Goal: Task Accomplishment & Management: Complete application form

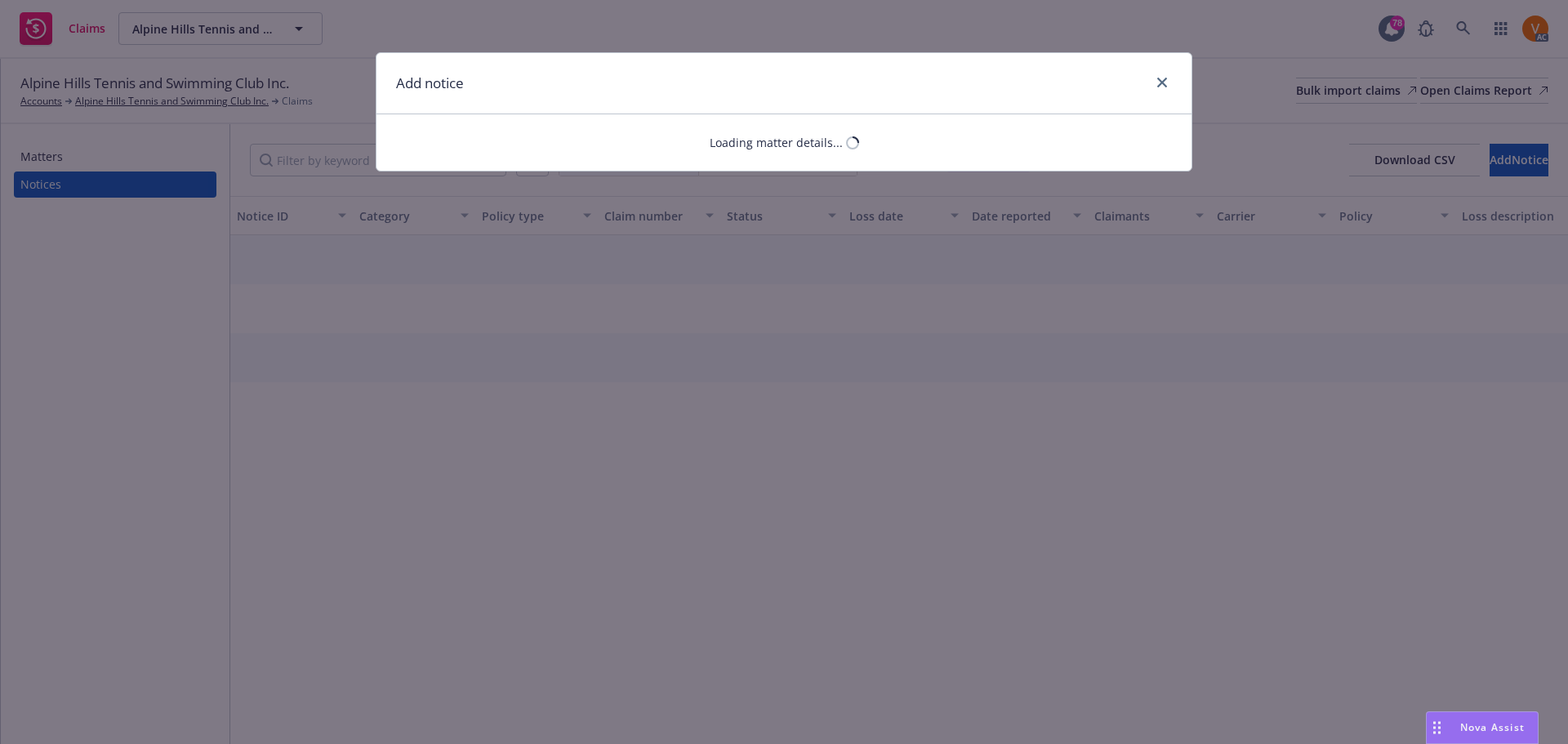
select select "COMMERCIAL_PROPERTY"
select select "open"
select select "CLAIM"
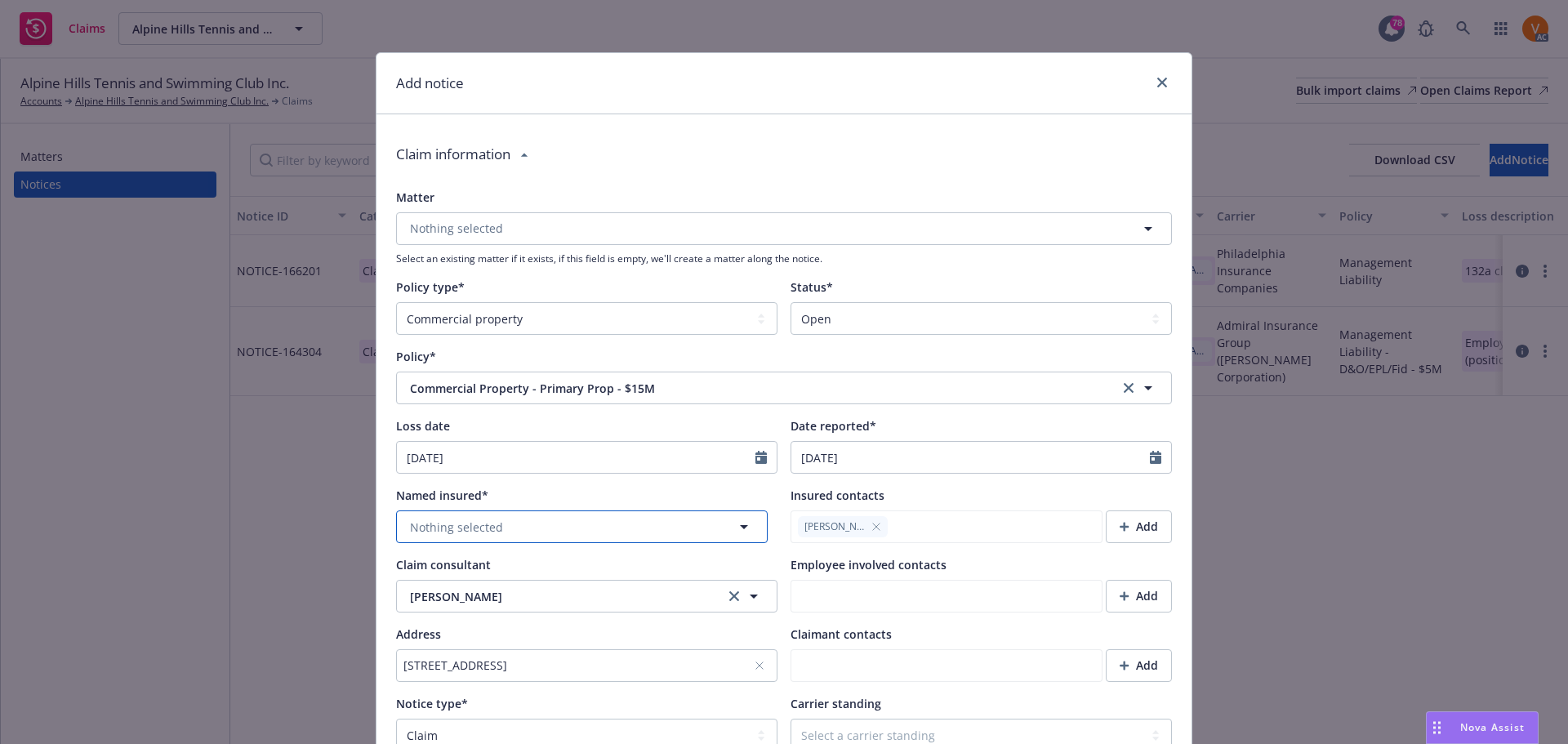
click at [523, 510] on button "Nothing selected" at bounding box center [582, 526] width 371 height 33
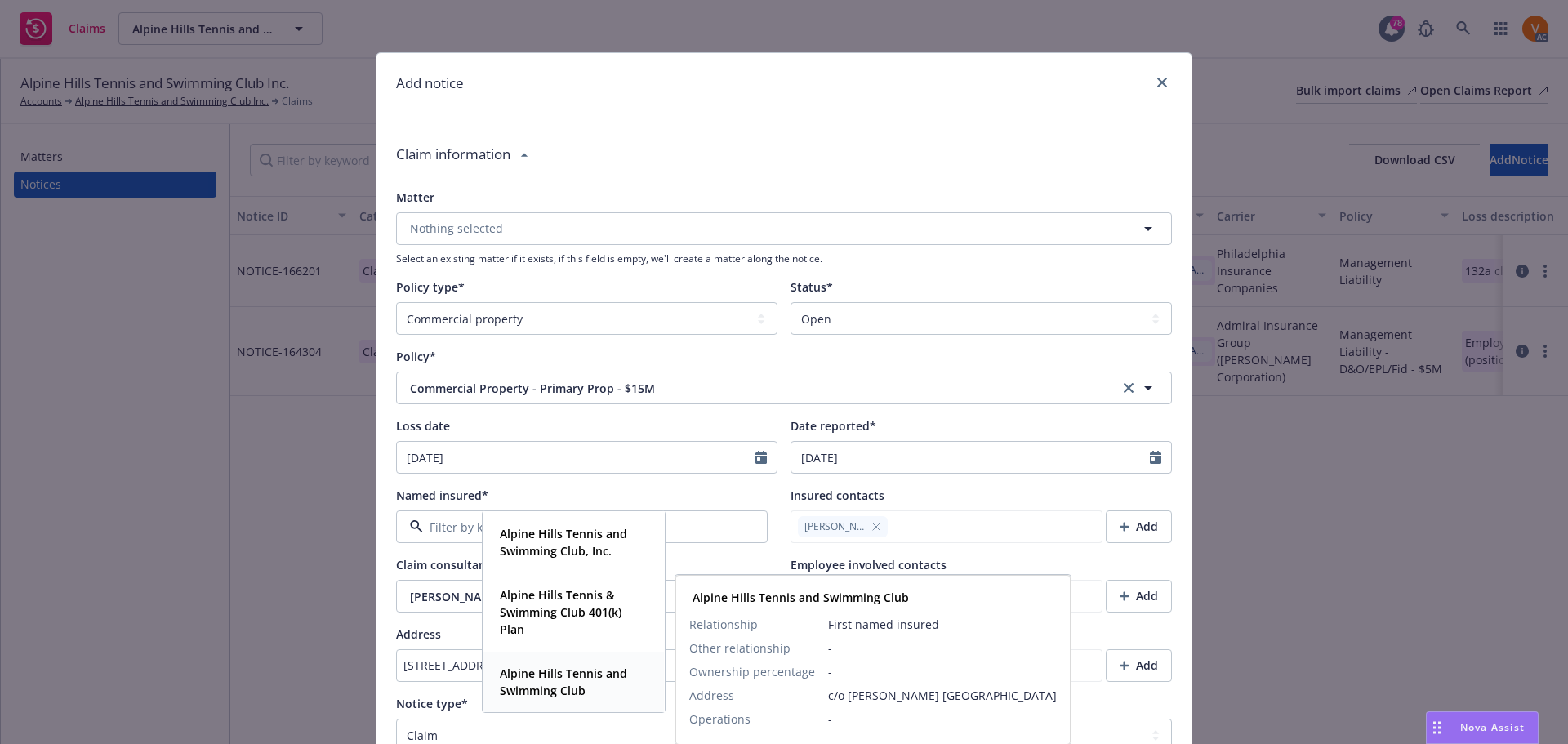
click at [556, 671] on strong "Alpine Hills Tennis and Swimming Club" at bounding box center [564, 682] width 127 height 33
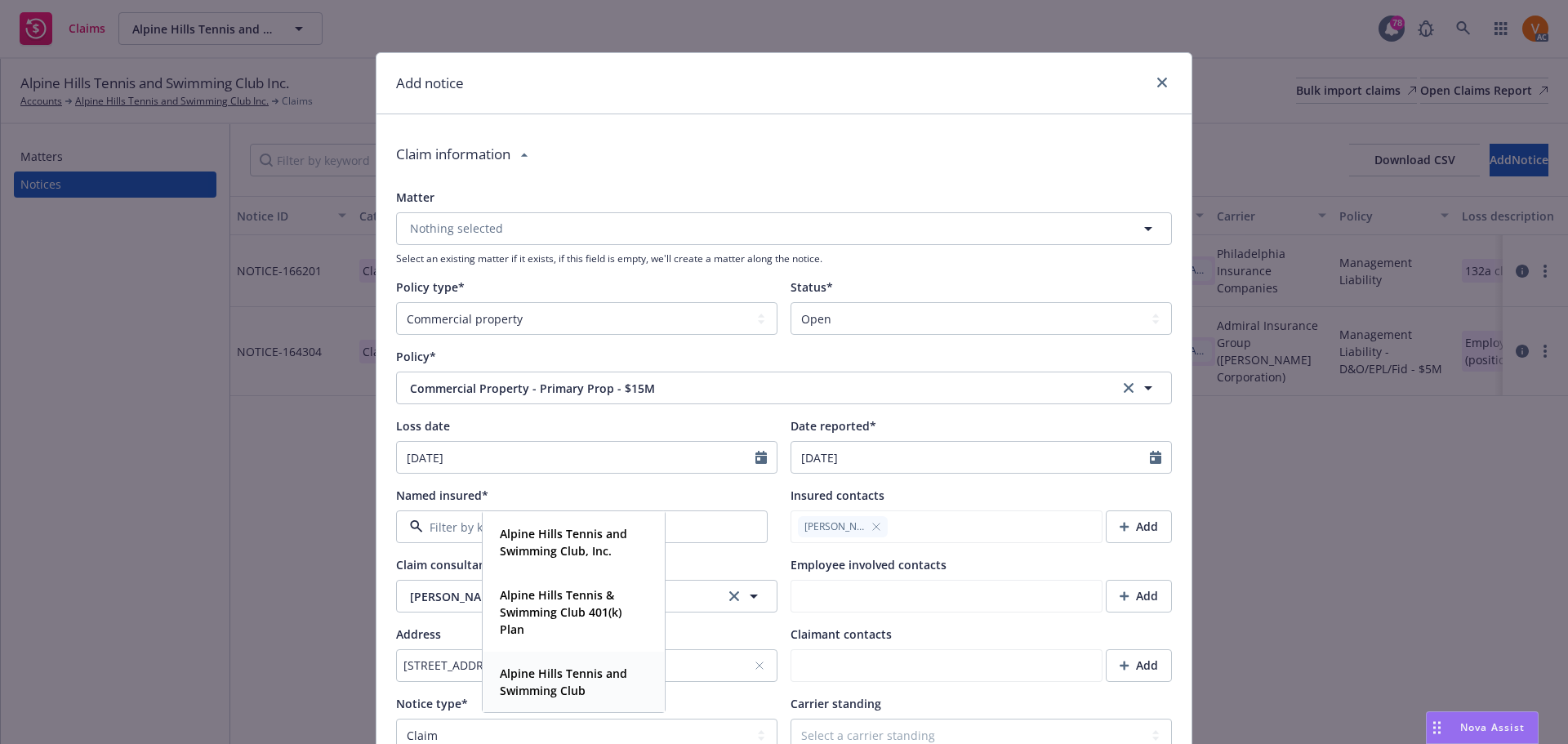
type textarea "x"
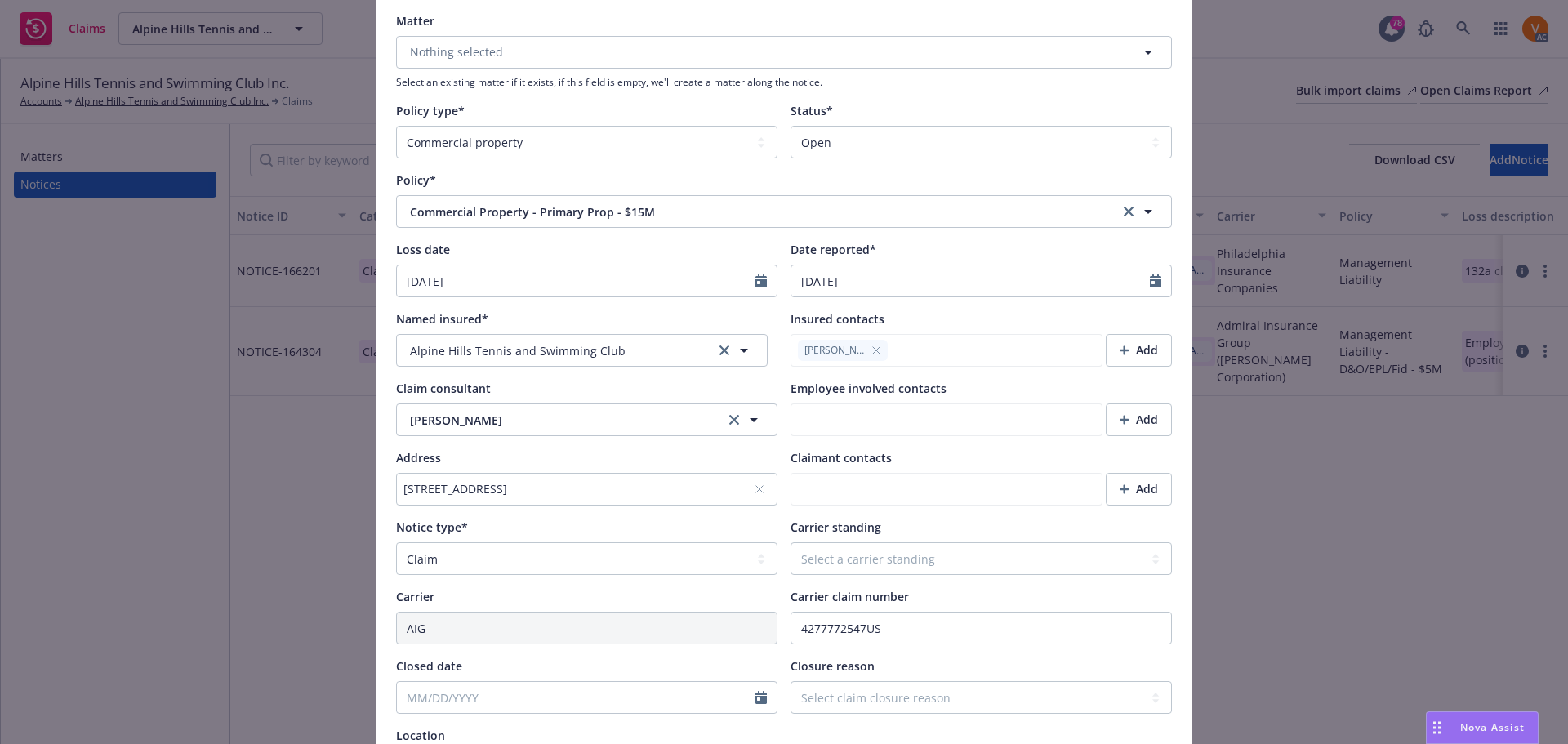
scroll to position [245, 0]
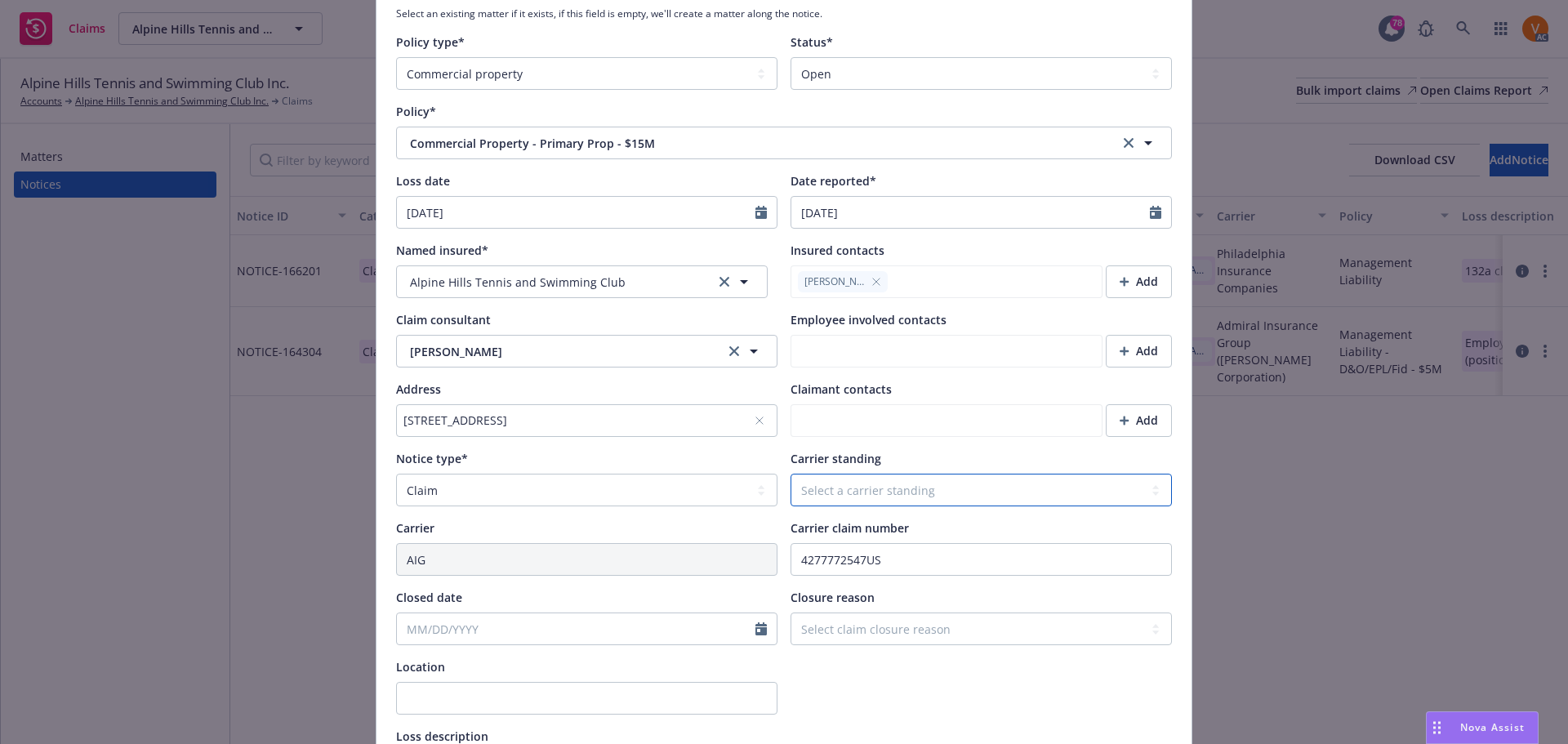
click at [905, 473] on select "Select a carrier standing Closed Not submitted Open Reopened Subrogated Withdra…" at bounding box center [981, 489] width 381 height 33
select select "WITHDRAWN"
click at [791, 473] on select "Select a carrier standing Closed Not submitted Open Reopened Subrogated Withdra…" at bounding box center [981, 489] width 381 height 33
type textarea "x"
click at [874, 612] on select "Select claim closure reason Administrative closure Closed Closed no liability f…" at bounding box center [981, 628] width 381 height 33
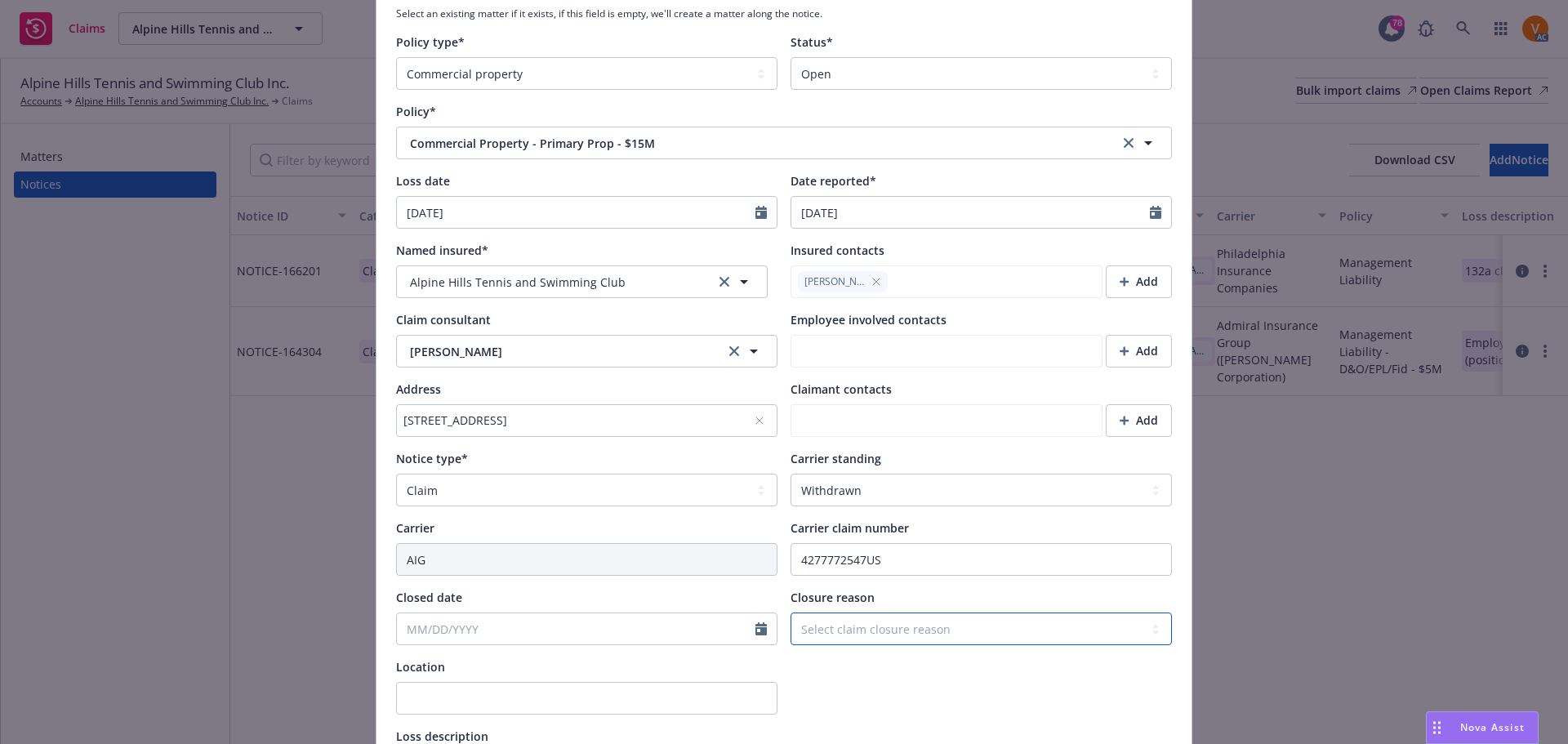
select select "withdrawn"
click at [791, 612] on select "Select claim closure reason Administrative closure Closed Closed no liability f…" at bounding box center [981, 628] width 381 height 33
type textarea "x"
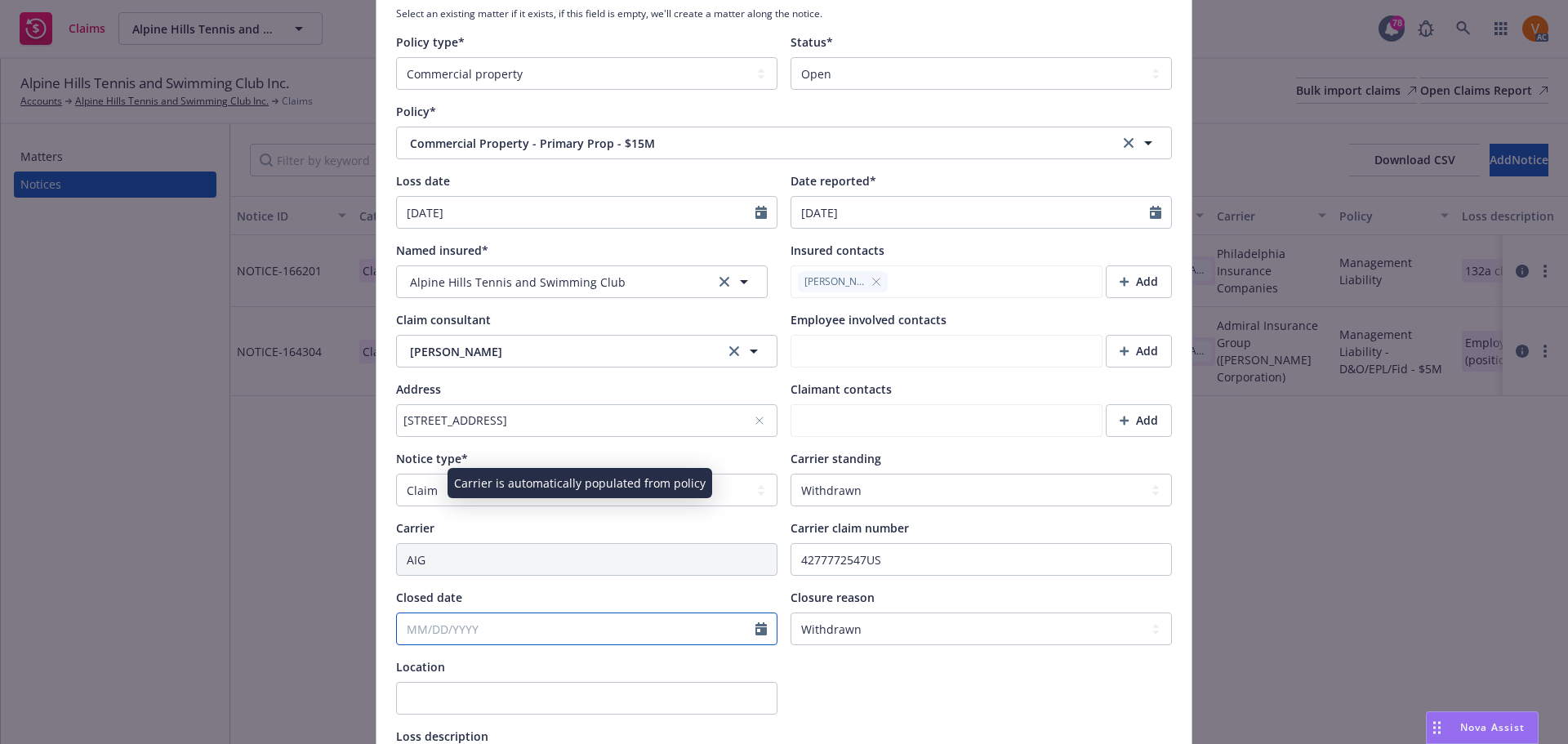
select select "8"
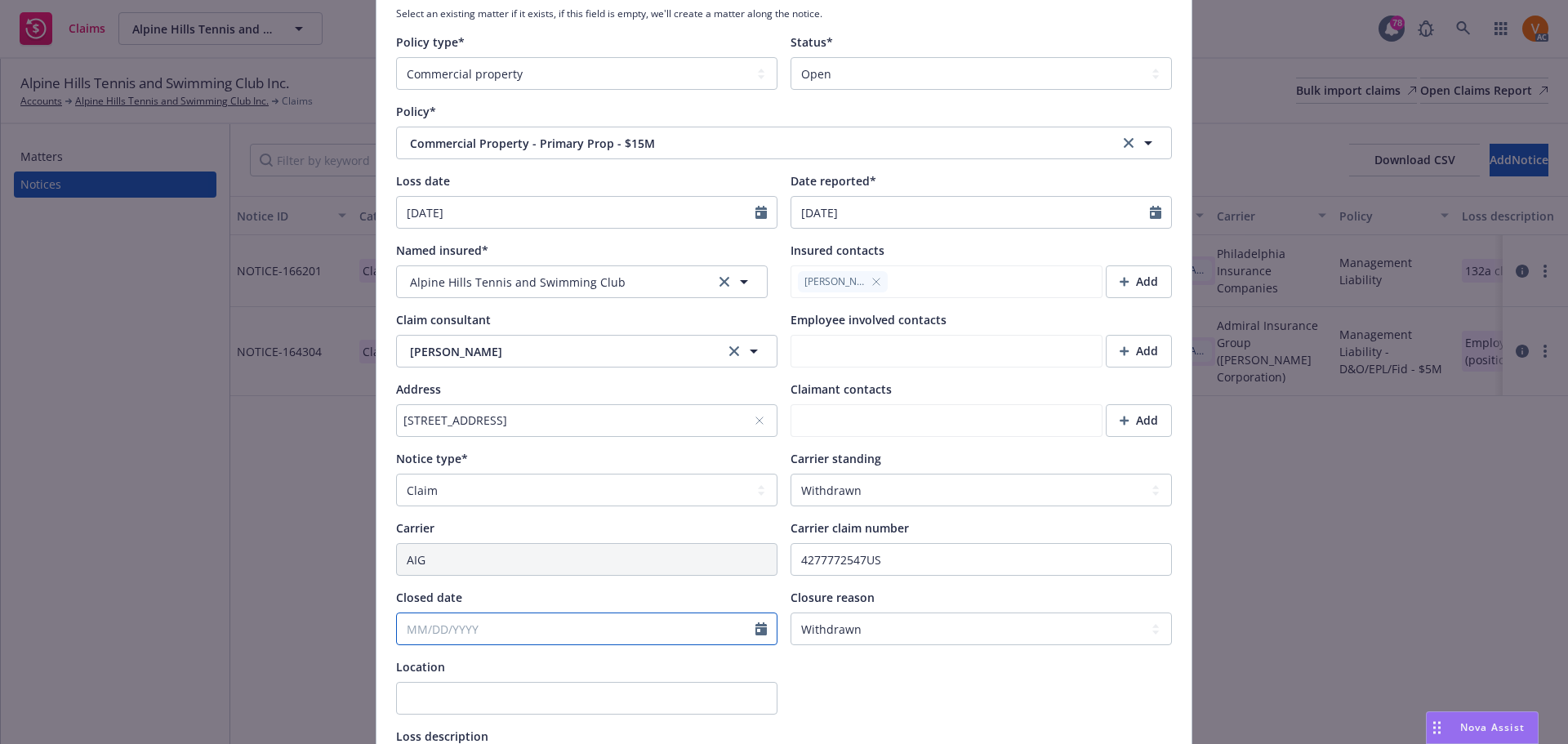
click at [623, 613] on input "Closed date" at bounding box center [576, 628] width 358 height 31
click at [514, 583] on span "21" at bounding box center [521, 593] width 22 height 21
type textarea "x"
type input "[DATE]"
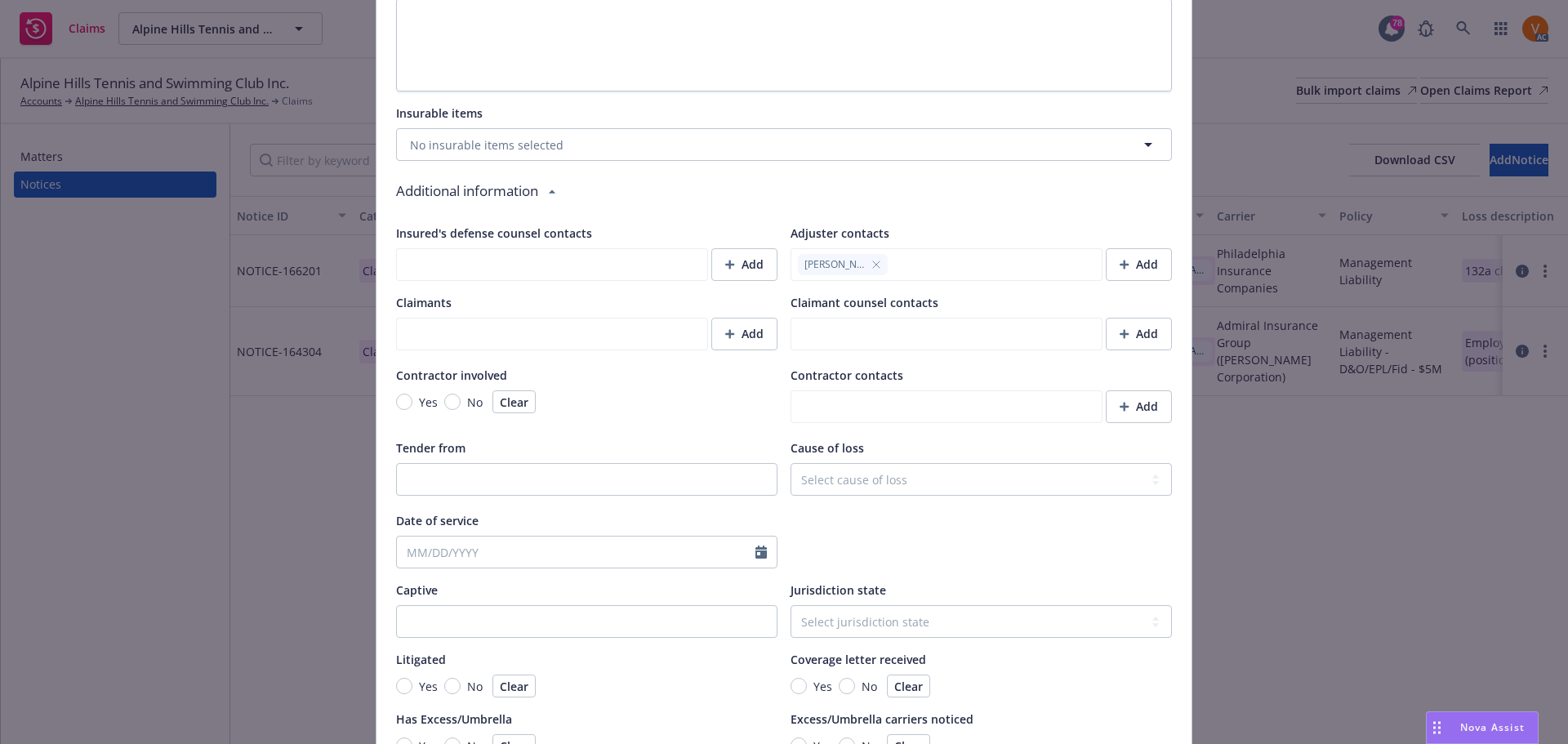
scroll to position [1256, 0]
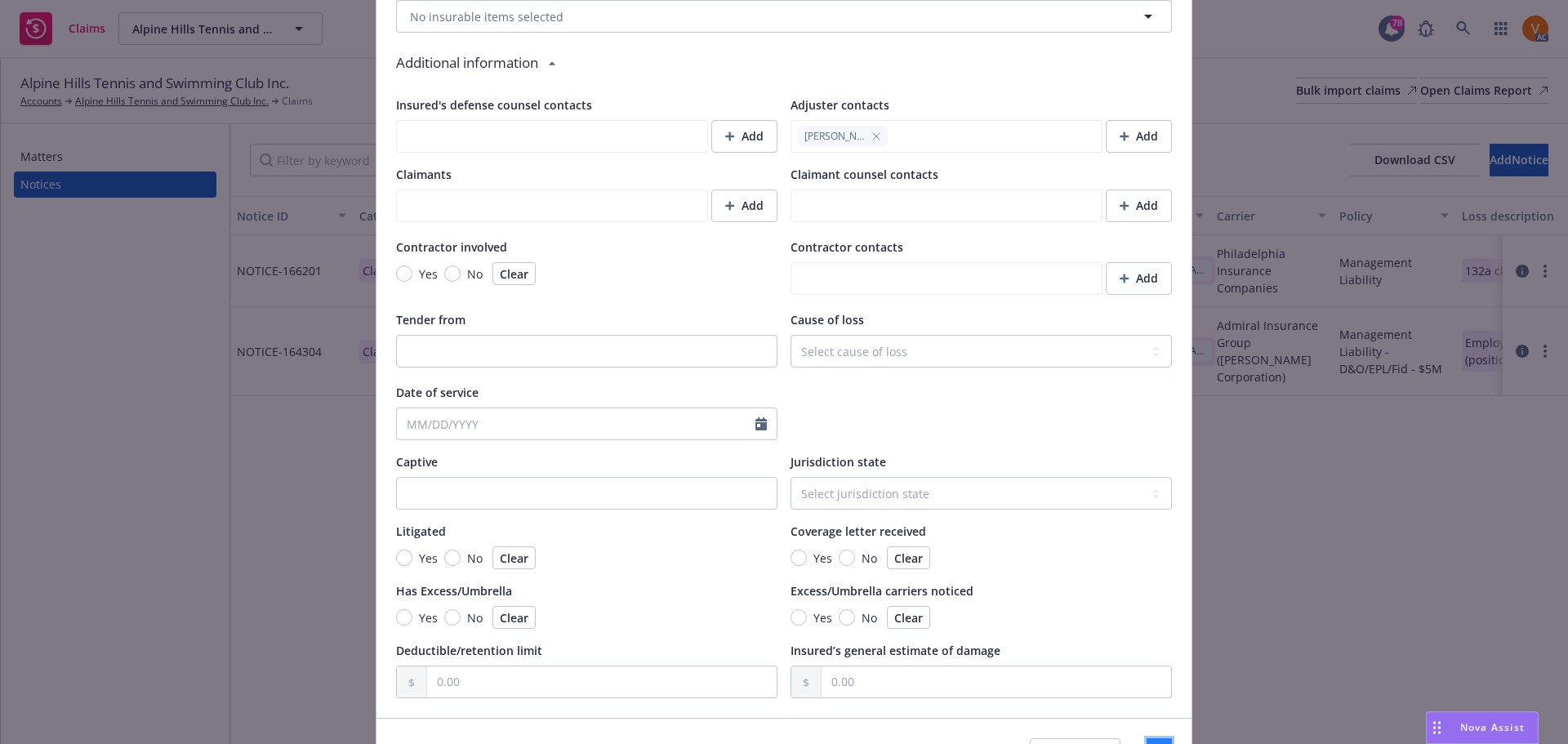
click at [1146, 738] on button "Save" at bounding box center [1159, 754] width 26 height 33
type textarea "x"
